Goal: Task Accomplishment & Management: Complete application form

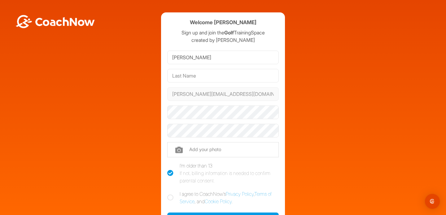
type input "[PERSON_NAME]"
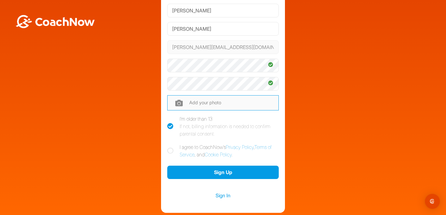
scroll to position [55, 0]
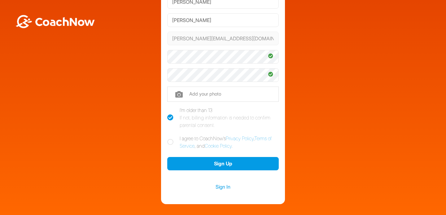
click at [171, 140] on icon at bounding box center [170, 142] width 6 height 6
click at [171, 139] on input "I agree to CoachNow's Privacy Policy , Terms of Service , and Cookie Policy ." at bounding box center [169, 137] width 4 height 4
checkbox input "true"
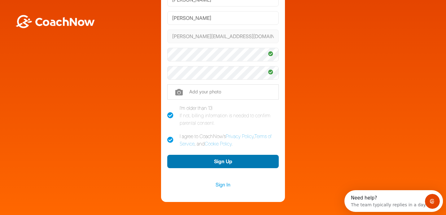
scroll to position [0, 0]
click at [240, 162] on button "Sign Up" at bounding box center [223, 161] width 112 height 13
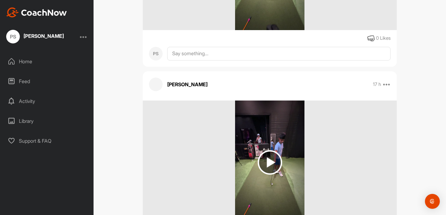
scroll to position [823, 0]
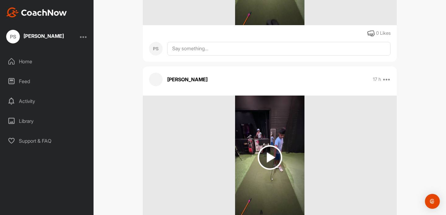
click at [42, 57] on div "Home" at bounding box center [46, 62] width 87 height 16
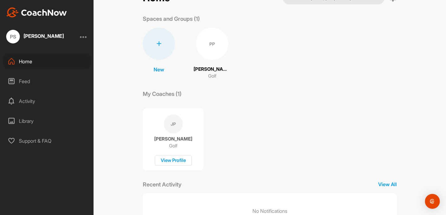
scroll to position [49, 0]
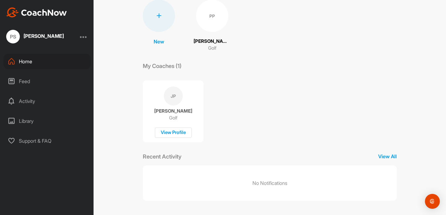
click at [58, 84] on div "Feed" at bounding box center [46, 81] width 87 height 16
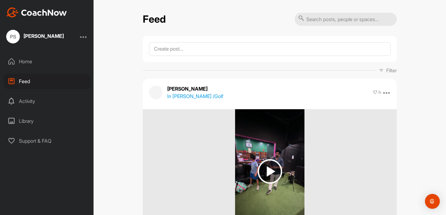
click at [61, 104] on div "Activity" at bounding box center [46, 101] width 87 height 16
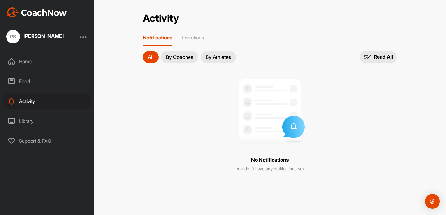
click at [56, 121] on div "Library" at bounding box center [46, 121] width 87 height 16
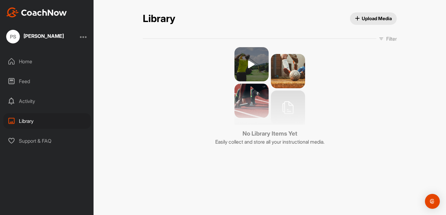
click at [52, 137] on div "Support & FAQ" at bounding box center [46, 141] width 87 height 16
click at [42, 59] on div "Home" at bounding box center [46, 62] width 87 height 16
